Goal: Task Accomplishment & Management: Use online tool/utility

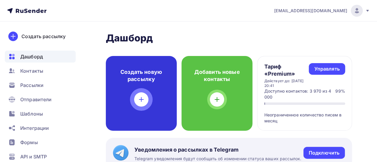
click at [144, 93] on div at bounding box center [141, 99] width 14 height 14
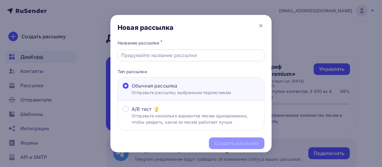
click at [165, 53] on input "text" at bounding box center [191, 55] width 140 height 7
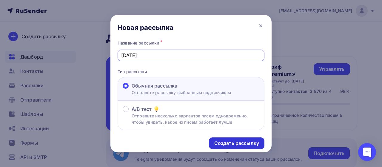
type input "[DATE]"
click at [255, 146] on div "Создать рассылку" at bounding box center [236, 142] width 45 height 7
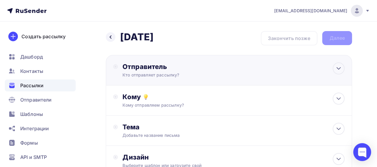
click at [140, 72] on div "Кто отправляет рассылку?" at bounding box center [181, 75] width 116 height 6
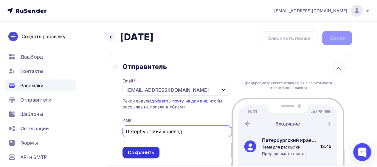
type input "Петербургский краевед"
click at [136, 153] on div "Сохранить" at bounding box center [141, 152] width 26 height 7
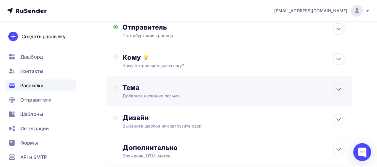
scroll to position [40, 0]
click at [121, 60] on div "Кому Кому отправляем рассылку? Списки получателей Выберите список Все списки id…" at bounding box center [228, 60] width 231 height 15
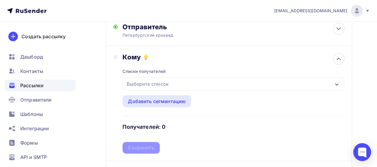
click at [143, 85] on div "Выберите список" at bounding box center [147, 83] width 46 height 11
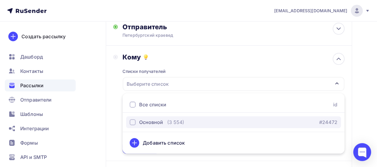
click at [139, 121] on div "Основной" at bounding box center [146, 121] width 33 height 7
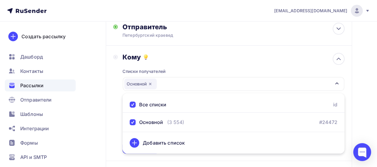
click at [107, 119] on div "Кому Списки получателей Основной Все списки id Основной (3 554) #24472 Добавить…" at bounding box center [229, 103] width 246 height 115
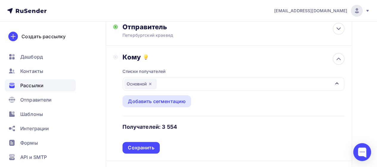
click at [134, 147] on div "Сохранить" at bounding box center [141, 147] width 26 height 7
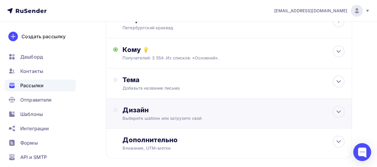
scroll to position [60, 0]
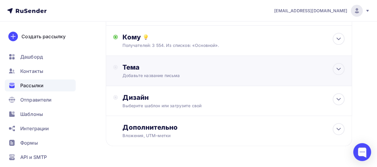
click at [122, 68] on div "Тема Добавьте название письма Тема * Рекомендуем использовать не более 150 симв…" at bounding box center [176, 70] width 127 height 15
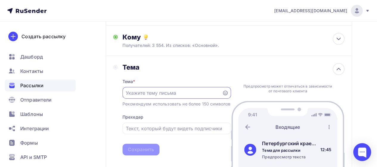
scroll to position [0, 0]
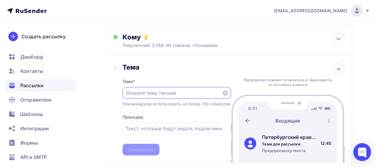
click at [156, 94] on input "text" at bounding box center [172, 92] width 93 height 7
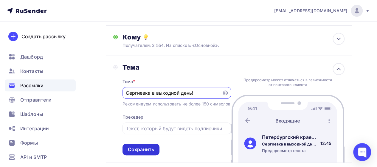
type input "Сергиевка в выходной день!"
click at [135, 153] on div "Сохранить" at bounding box center [141, 149] width 26 height 7
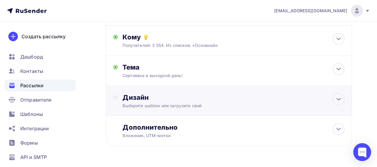
click at [150, 108] on div "Выберите шаблон или загрузите свой" at bounding box center [223, 106] width 200 height 6
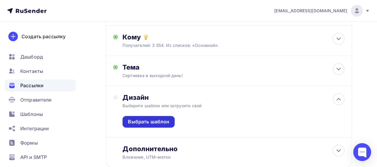
click at [142, 123] on div "Выбрать шаблон" at bounding box center [148, 121] width 41 height 7
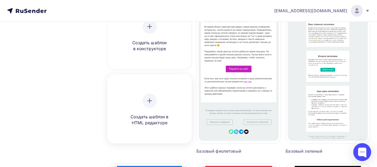
scroll to position [89, 0]
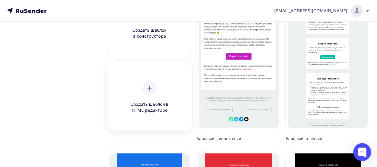
click at [148, 102] on span "Создать шаблон в HTML редакторе" at bounding box center [149, 107] width 57 height 12
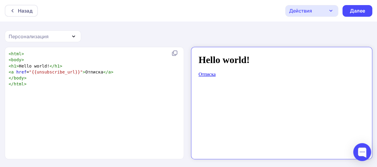
click at [31, 80] on pre "</ body >" at bounding box center [92, 78] width 171 height 6
type textarea "<html> <body> <h1>Hello world!</h1> <a href="{{unsubscribe_url}}">Отписка</a> <…"
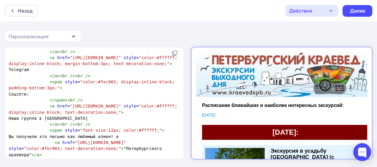
scroll to position [0, 0]
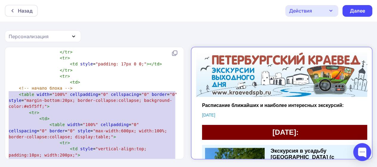
drag, startPoint x: 70, startPoint y: 136, endPoint x: 0, endPoint y: 93, distance: 82.0
click at [0, 93] on div "x ​ <!DOCTYPE html> < html > < head > < meta charset = "UTF-8" /> < title > Пет…" at bounding box center [188, 107] width 377 height 120
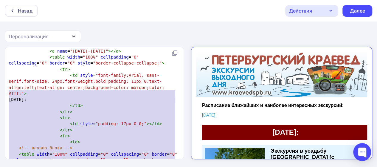
type textarea "<td style="font-family:Arial, sans-serif;font-size: 24px;font-weight:bold;paddi…"
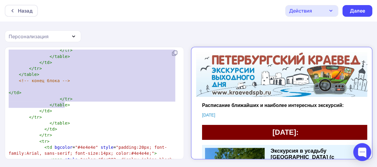
click at [20, 89] on pre "​" at bounding box center [92, 86] width 171 height 6
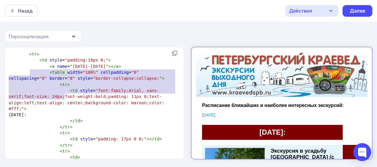
type textarea "<tr> <td style="padding:10px 0;"> <a name="Суббота-20-сентября-2025"></a> <tabl…"
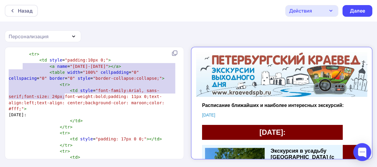
drag, startPoint x: 68, startPoint y: 95, endPoint x: 31, endPoint y: 72, distance: 43.6
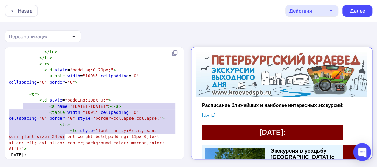
click at [94, 108] on span ""Суббота-20-сентября-2025"" at bounding box center [89, 106] width 38 height 5
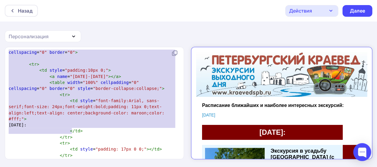
type textarea "<tr> <td style="padding:0 20px;"> <table width="100%" cellpadding="0" cellspaci…"
drag, startPoint x: 35, startPoint y: 97, endPoint x: 56, endPoint y: 136, distance: 43.9
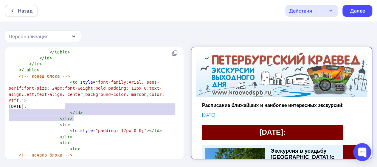
type textarea "<td style="font-family:Arial, sans-serif;font-size: 24px;font-weight:bold;paddi…"
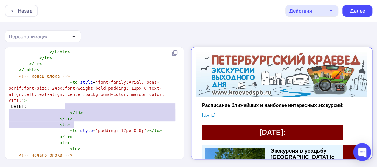
drag, startPoint x: 64, startPoint y: 107, endPoint x: 74, endPoint y: 124, distance: 19.4
click at [74, 124] on div "​ <!DOCTYPE html> < html > < head > < meta charset = "UTF-8" /> < title > Петер…" at bounding box center [92, 97] width 171 height 1464
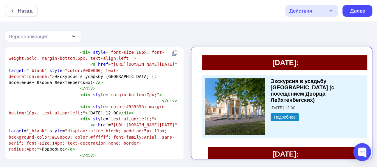
click at [149, 85] on pre "< a href = "https://kraevedspb.ru/tour/ekskursiya-v-usadbu-sergievka-s-poseshhe…" at bounding box center [92, 73] width 171 height 24
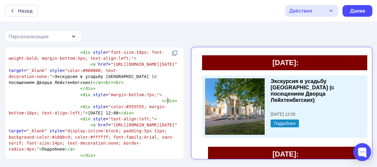
type textarea "<br><br>"
type textarea "<br><br>E"
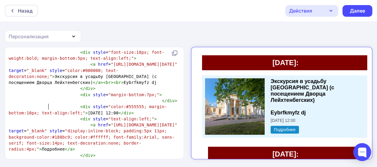
type textarea "<br><br>Eybrfkmyfz dj"
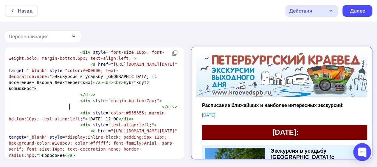
type textarea "возможность"
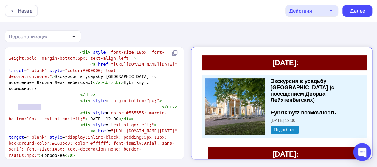
drag, startPoint x: 21, startPoint y: 108, endPoint x: 41, endPoint y: 108, distance: 20.0
click at [41, 91] on span "< a href = "https://kraevedspb.ru/tour/ekskursiya-v-usadbu-sergievka-s-poseshhe…" at bounding box center [94, 76] width 171 height 29
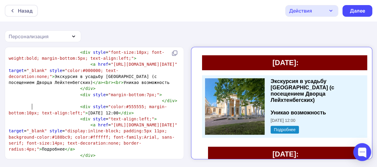
type textarea "Уникаот"
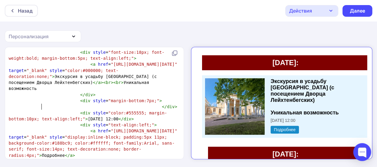
type textarea "льная"
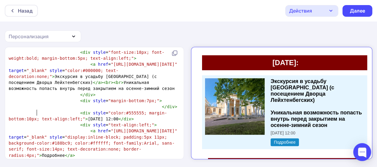
type textarea "попасть внутрь перед закрытием на осенне-зимний сезон!"
click at [121, 85] on span ">" at bounding box center [122, 82] width 3 height 5
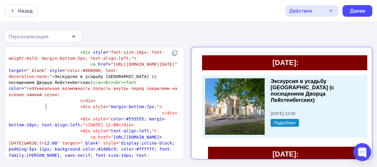
type textarea "<font color="red>"
click at [63, 97] on span ""red>Уникальная возможность попасть внутрь перед закрытием на осенне-зимний сез…" at bounding box center [92, 91] width 166 height 11
type textarea "</font>"
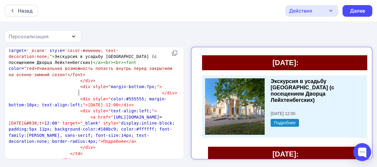
click at [46, 77] on span ""red>Уникальная возможность попасть внутрь перед закрытием на осенне-зимний сез…" at bounding box center [92, 71] width 166 height 11
type textarea """
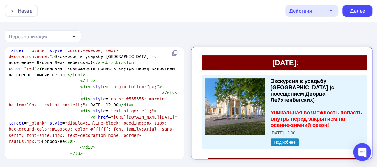
click at [86, 77] on pre "< a href = "https://kraevedspb.ru/tour/ekskursiya-v-usadbu-sergievka-s-poseshhe…" at bounding box center [92, 59] width 171 height 36
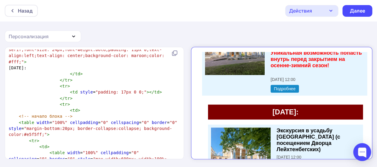
type textarea "<br><br>"
drag, startPoint x: 75, startPoint y: 85, endPoint x: 90, endPoint y: 88, distance: 15.4
click at [27, 70] on span "Суббота 20 сентября 2025:" at bounding box center [18, 67] width 18 height 5
type textarea "Вторник"
drag, startPoint x: 94, startPoint y: 86, endPoint x: 97, endPoint y: 87, distance: 3.1
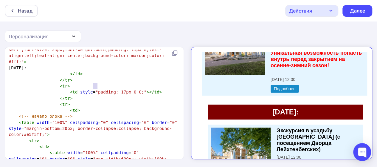
click at [27, 70] on span "Вторник 20 сентября 2025:" at bounding box center [18, 67] width 18 height 5
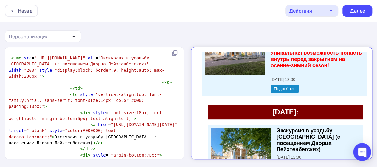
type textarea "16"
type textarea "?d=25-09-20&#038;t=12:00"
drag, startPoint x: 93, startPoint y: 69, endPoint x: 148, endPoint y: 69, distance: 55.7
click at [148, 42] on span ""https://kraevedspb.ru/tour/ekskursiya-v-usadbu-sergievka-s-poseshheniem-dvorts…" at bounding box center [134, 39] width 66 height 5
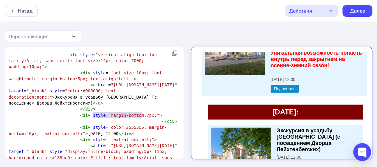
type textarea "?d=25-09-20&#038;t=12:00"
drag, startPoint x: 93, startPoint y: 114, endPoint x: 151, endPoint y: 118, distance: 57.7
click at [149, 106] on pre "< a href = "https://kraevedspb.ru/tour/ekskursiya-v-usadbu-sergievka-s-poseshhe…" at bounding box center [92, 94] width 171 height 24
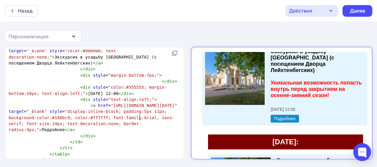
click at [144, 96] on pre "< div style = "color:#555555; margin-bottom:10px; text-align:left;" > 20 сентяб…" at bounding box center [92, 90] width 171 height 12
click at [123, 96] on span "</" at bounding box center [120, 93] width 5 height 5
type textarea "Бик"
type textarea "<br>"
click at [155, 102] on pre "< div style = "text-align:left;" >" at bounding box center [92, 99] width 171 height 6
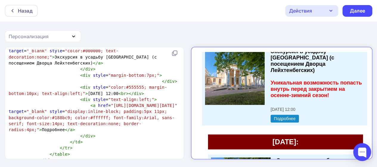
click at [134, 96] on span "></" at bounding box center [130, 93] width 8 height 5
type textarea "<br>"
click at [153, 102] on pre "< div style = "text-align:left;" >" at bounding box center [92, 99] width 171 height 6
type textarea "<br><br>"
drag, startPoint x: 145, startPoint y: 118, endPoint x: 126, endPoint y: 117, distance: 18.2
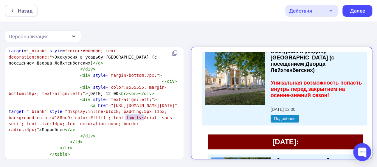
click at [126, 95] on span "< div style = "color:#555555; margin-bottom:10px; text-align:left;" > 20 сентяб…" at bounding box center [88, 90] width 158 height 11
click at [148, 96] on pre "< div style = "color:#555555; margin-bottom:10px; text-align:left;" > 20 сентяб…" at bounding box center [92, 90] width 171 height 12
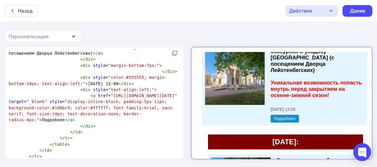
paste textarea ">"
click at [120, 98] on span ""https://kraevedspb.ru/tour/ekskursiya-v-usadbu-sergievka-s-poseshheniem-dvorts…" at bounding box center [144, 95] width 66 height 5
type textarea "<br><br>"
drag, startPoint x: 153, startPoint y: 107, endPoint x: 140, endPoint y: 106, distance: 12.5
click at [140, 86] on pre "< div style = "color:#555555; margin-bottom:10px; text-align:left;" > 20 сентяб…" at bounding box center [92, 80] width 171 height 12
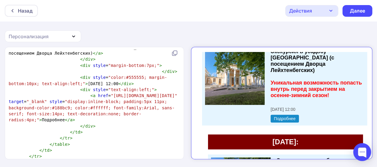
click at [123, 86] on span "</" at bounding box center [120, 83] width 5 height 5
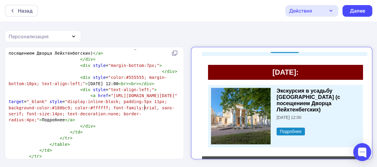
click at [85, 86] on span ">" at bounding box center [86, 83] width 3 height 5
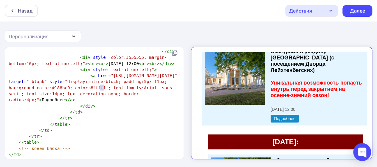
drag, startPoint x: 100, startPoint y: 89, endPoint x: 104, endPoint y: 89, distance: 3.9
click at [104, 66] on span "< div style = "color:#555555; margin-bottom:10px; text-align:left;" >< br >< br…" at bounding box center [92, 60] width 166 height 11
type textarea "16"
drag, startPoint x: 135, startPoint y: 86, endPoint x: 137, endPoint y: 90, distance: 4.3
click at [137, 66] on span "< div style = "color:#555555; margin-bottom:10px; text-align:left;" >< br >< br…" at bounding box center [92, 60] width 166 height 11
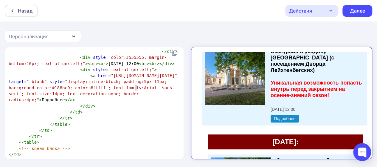
type textarea "5"
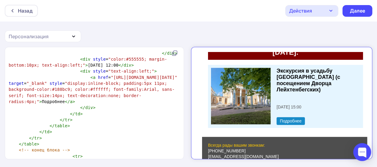
click at [123, 67] on span "</" at bounding box center [120, 65] width 5 height 5
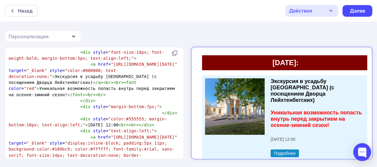
click at [140, 97] on span "< a href = "https://kraevedspb.ru/tour/ekskursiya-v-usadbu-sergievka-s-poseshhe…" at bounding box center [94, 79] width 171 height 35
type textarea "d"
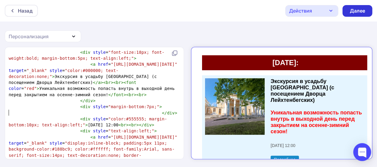
type textarea "в выходной день"
click at [356, 13] on div "Далее" at bounding box center [357, 10] width 15 height 7
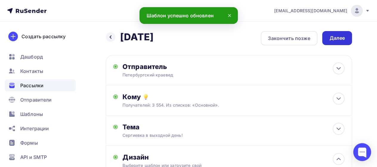
click at [330, 40] on div "Далее" at bounding box center [336, 38] width 15 height 7
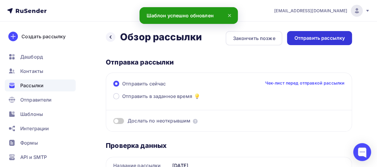
click at [318, 41] on div "Отправить рассылку" at bounding box center [319, 38] width 51 height 7
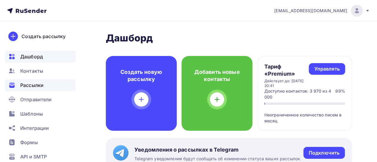
click at [36, 86] on span "Рассылки" at bounding box center [31, 85] width 23 height 7
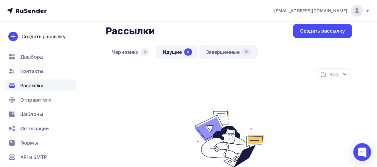
scroll to position [30, 0]
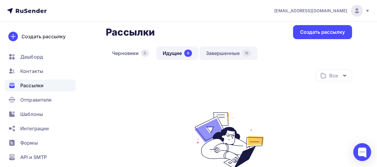
click at [216, 54] on link "Завершенные 16" at bounding box center [228, 53] width 58 height 14
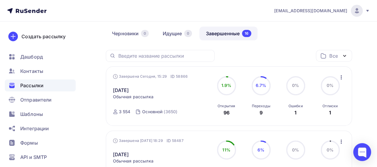
scroll to position [69, 0]
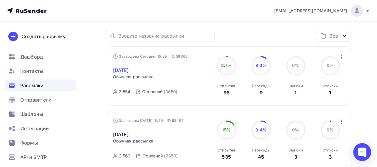
drag, startPoint x: 125, startPoint y: 69, endPoint x: 129, endPoint y: 71, distance: 4.3
click at [125, 69] on link "[DATE]" at bounding box center [121, 69] width 16 height 7
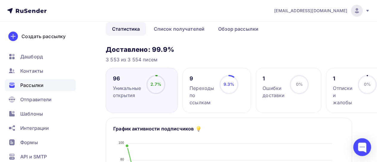
scroll to position [48, 0]
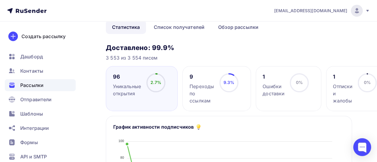
click at [337, 88] on div "Отписки и жалобы" at bounding box center [342, 93] width 19 height 21
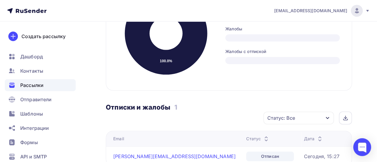
scroll to position [227, 0]
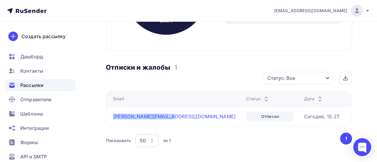
drag, startPoint x: 164, startPoint y: 117, endPoint x: 107, endPoint y: 118, distance: 56.3
click at [107, 118] on td "[PERSON_NAME][EMAIL_ADDRESS][DOMAIN_NAME]" at bounding box center [175, 116] width 138 height 19
copy link "[PERSON_NAME][EMAIL_ADDRESS][DOMAIN_NAME]"
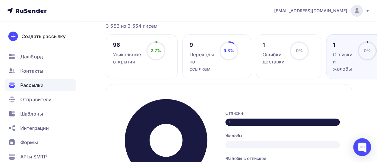
scroll to position [77, 0]
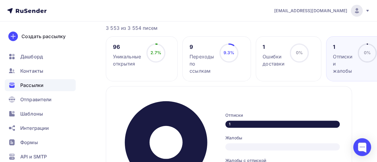
click at [269, 57] on div "Ошибки доставки" at bounding box center [274, 60] width 22 height 14
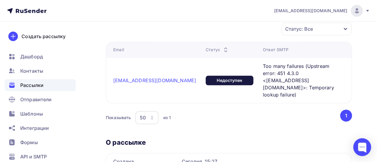
scroll to position [276, 0]
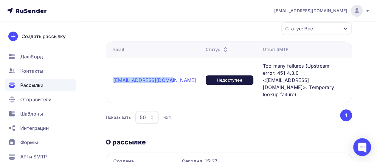
drag, startPoint x: 110, startPoint y: 74, endPoint x: 165, endPoint y: 82, distance: 55.4
click at [165, 82] on td "[EMAIL_ADDRESS][DOMAIN_NAME]" at bounding box center [154, 80] width 97 height 46
copy link "[EMAIL_ADDRESS][DOMAIN_NAME]"
click at [35, 72] on span "Контакты" at bounding box center [31, 70] width 23 height 7
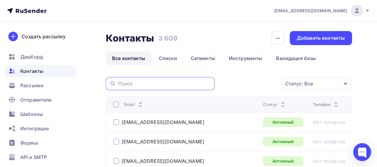
click at [137, 84] on input "text" at bounding box center [164, 83] width 93 height 7
paste input "[EMAIL_ADDRESS][DOMAIN_NAME]"
type input "[EMAIL_ADDRESS][DOMAIN_NAME]"
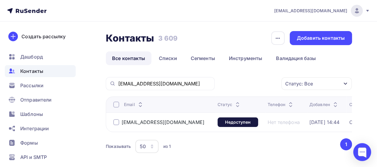
click at [116, 123] on div at bounding box center [116, 122] width 6 height 6
click at [251, 85] on div "Действие" at bounding box center [248, 84] width 58 height 12
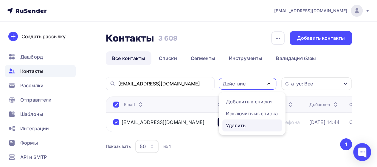
click at [228, 124] on div "Удалить" at bounding box center [236, 125] width 20 height 7
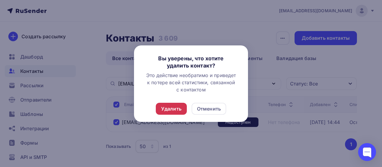
click at [173, 110] on div "Удалить" at bounding box center [171, 108] width 20 height 7
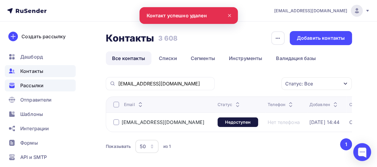
click at [39, 85] on span "Рассылки" at bounding box center [31, 85] width 23 height 7
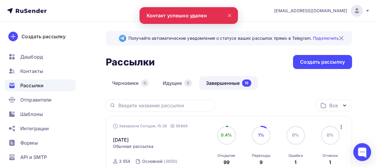
click at [232, 83] on link "Завершенные 16" at bounding box center [228, 83] width 58 height 14
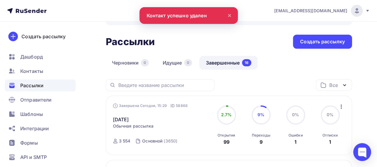
scroll to position [30, 0]
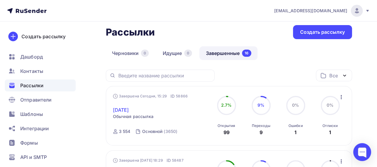
click at [129, 109] on link "[DATE]" at bounding box center [121, 109] width 16 height 7
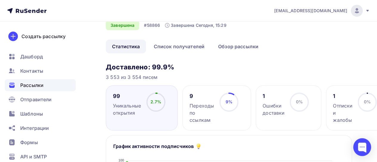
scroll to position [30, 0]
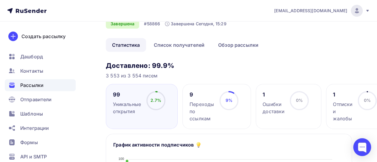
click at [197, 102] on div "Переходы по ссылкам" at bounding box center [202, 111] width 24 height 21
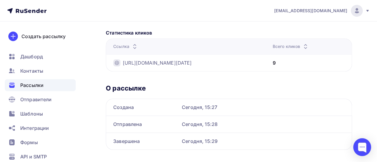
scroll to position [150, 0]
